Goal: Task Accomplishment & Management: Use online tool/utility

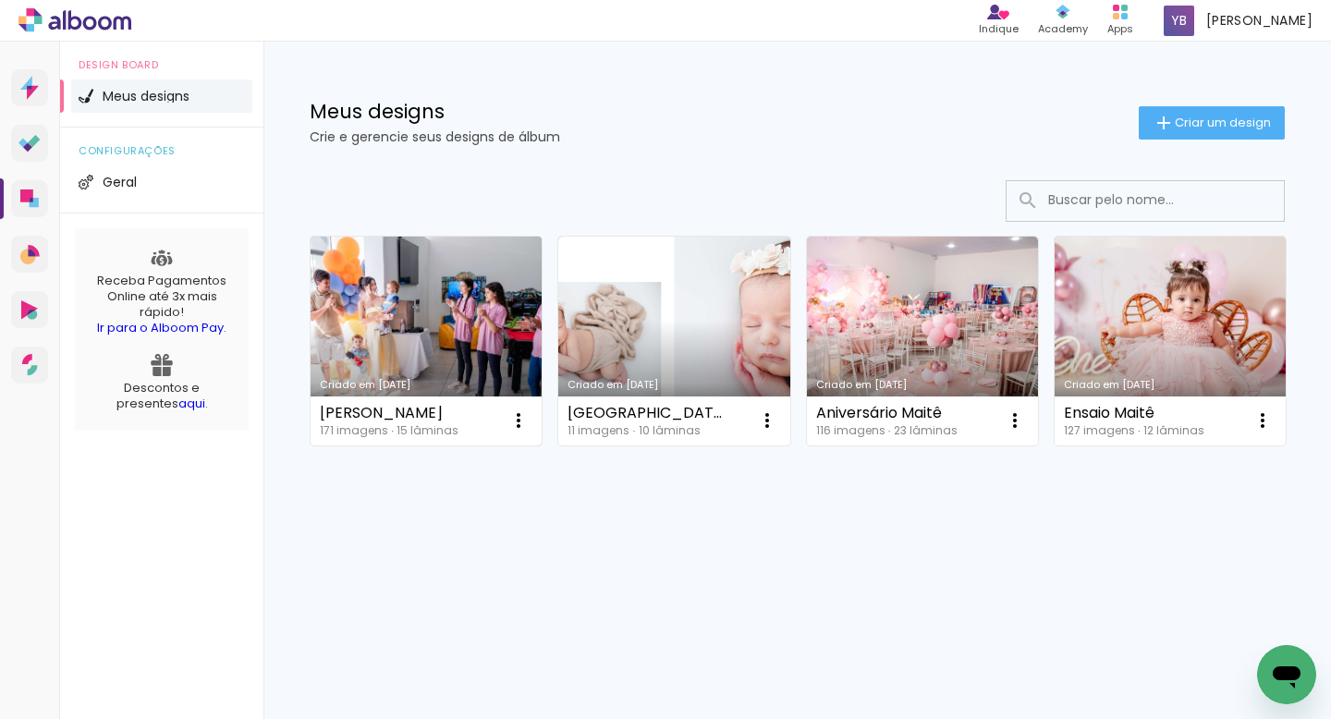
click at [387, 278] on link "Criado em [DATE]" at bounding box center [425, 341] width 231 height 209
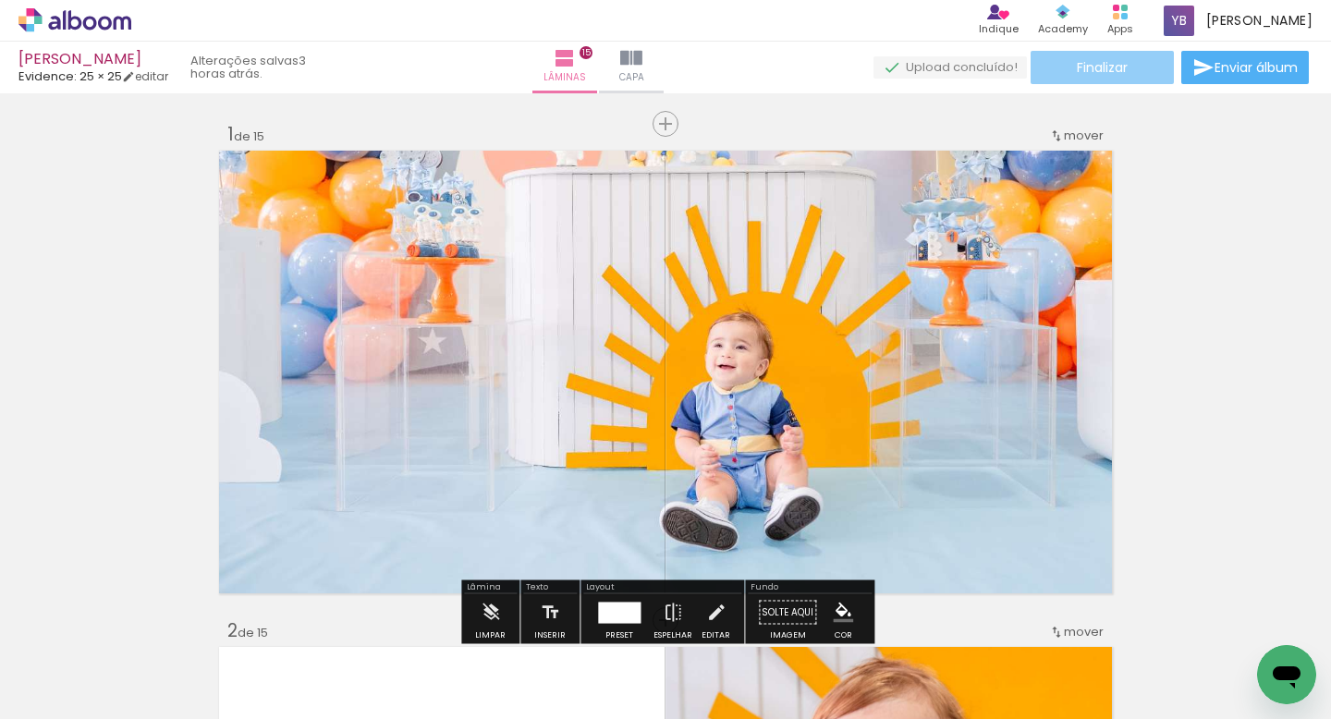
click at [1131, 71] on paper-button "Finalizar" at bounding box center [1101, 67] width 143 height 33
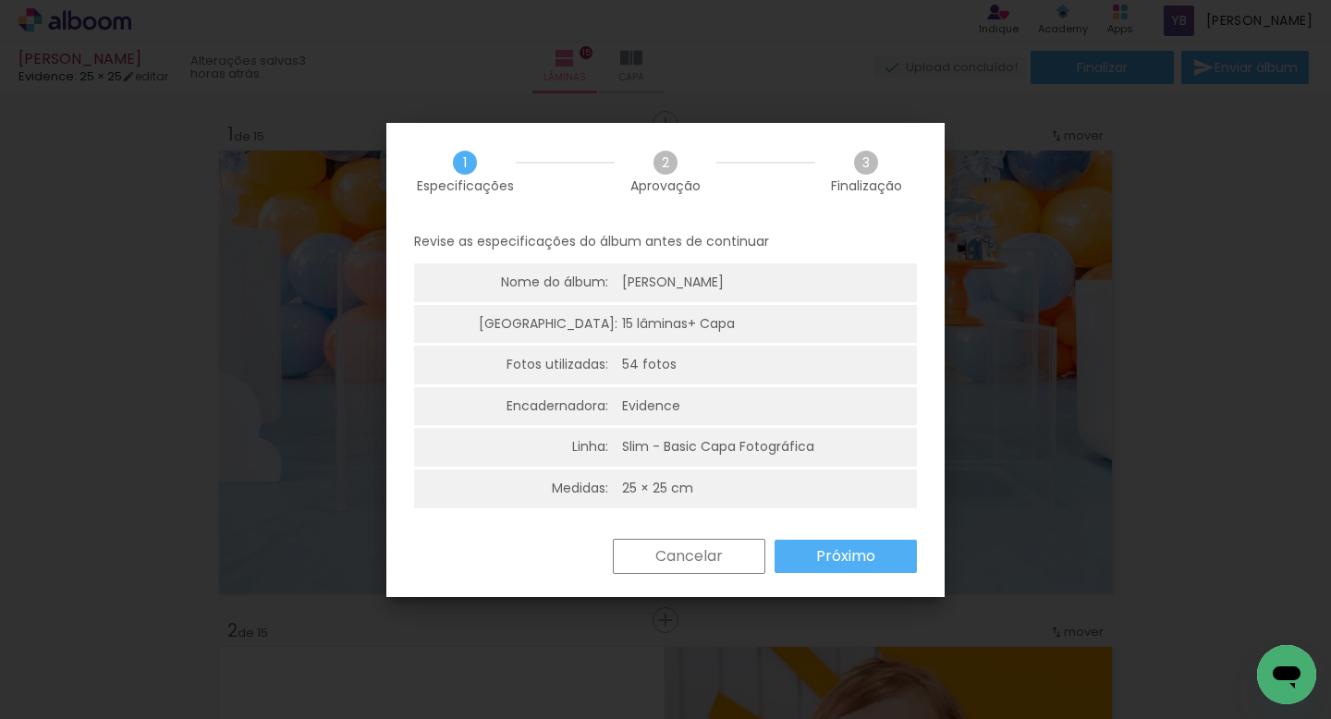
click at [0, 0] on slot "Próximo" at bounding box center [0, 0] width 0 height 0
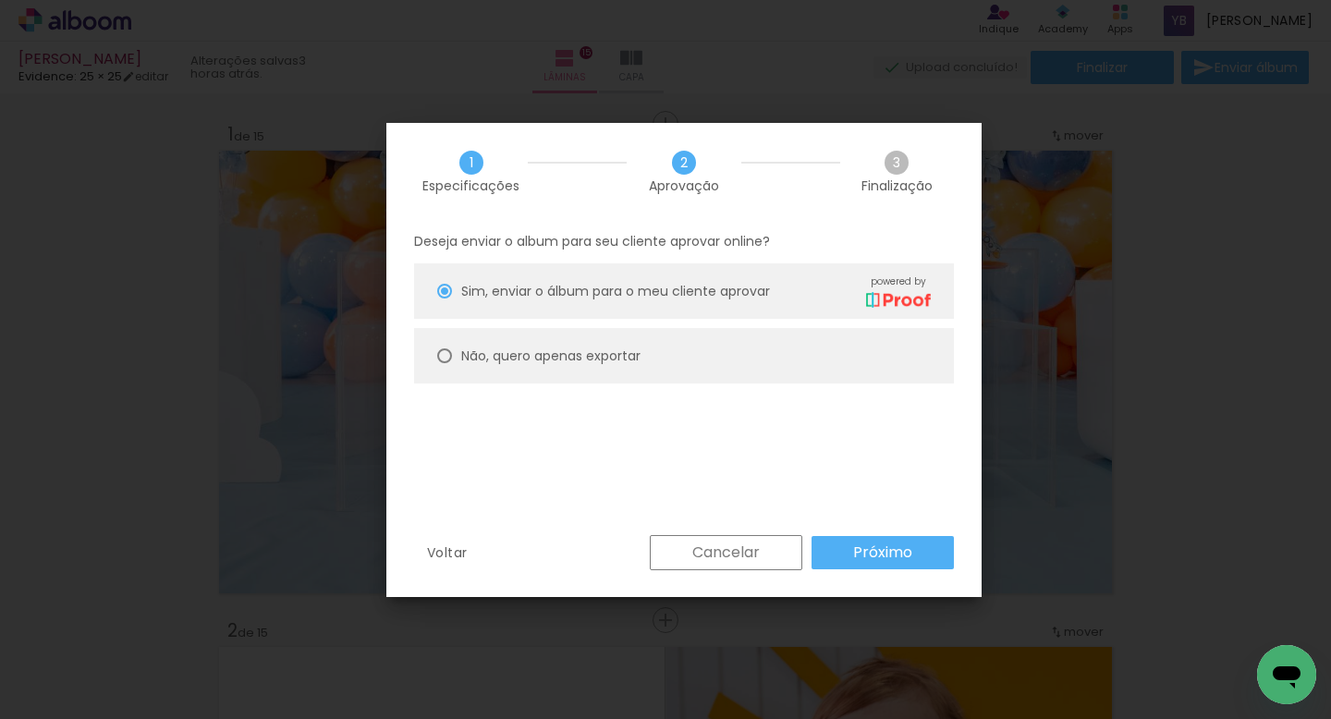
click at [87, 655] on paper-button "Próximo" at bounding box center [52, 663] width 70 height 16
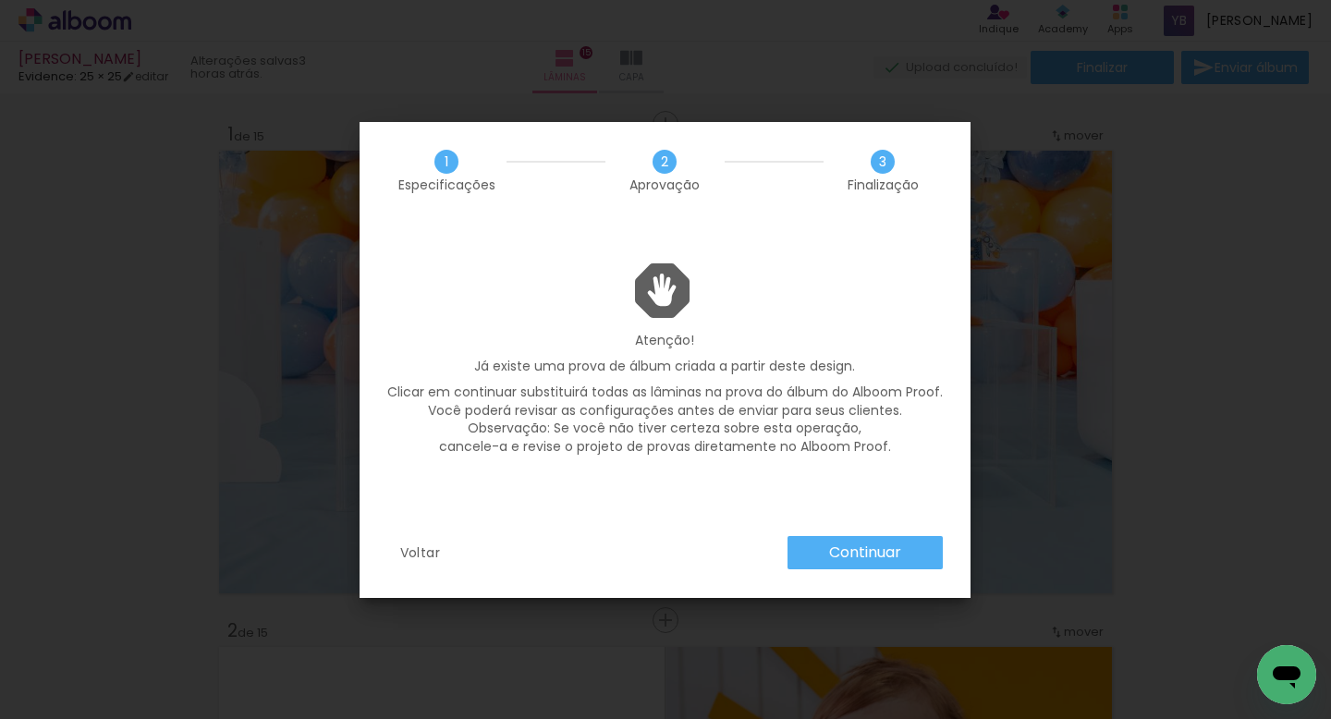
click at [0, 0] on slot "Continuar" at bounding box center [0, 0] width 0 height 0
